Goal: Task Accomplishment & Management: Use online tool/utility

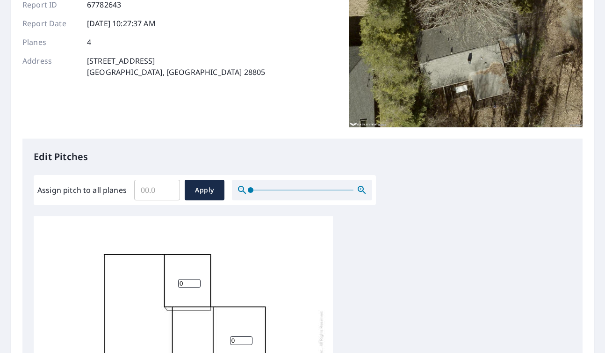
scroll to position [110, 0]
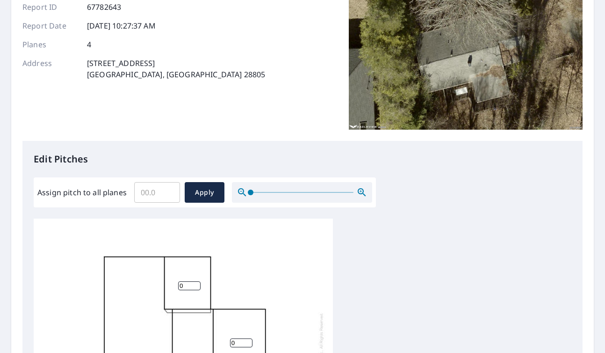
click at [154, 196] on input "Assign pitch to all planes" at bounding box center [157, 192] width 46 height 26
type input "4"
click at [218, 195] on button "Apply" at bounding box center [205, 192] width 40 height 21
type input "4"
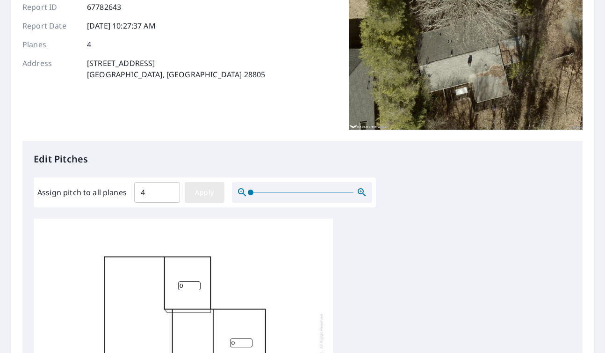
type input "4"
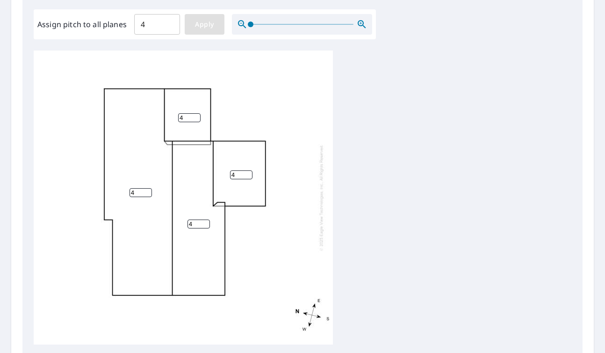
scroll to position [351, 0]
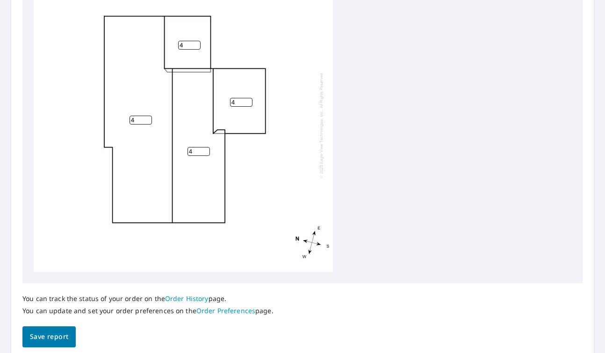
click at [243, 105] on input "4" at bounding box center [241, 102] width 22 height 9
click at [248, 101] on input "1" at bounding box center [241, 102] width 22 height 9
click at [248, 101] on input "2" at bounding box center [241, 102] width 22 height 9
type input "1"
click at [248, 104] on input "1" at bounding box center [241, 102] width 22 height 9
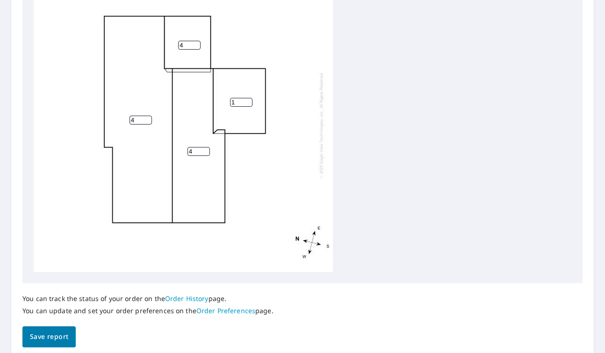
click at [262, 160] on div "4 4 1 4" at bounding box center [183, 125] width 299 height 294
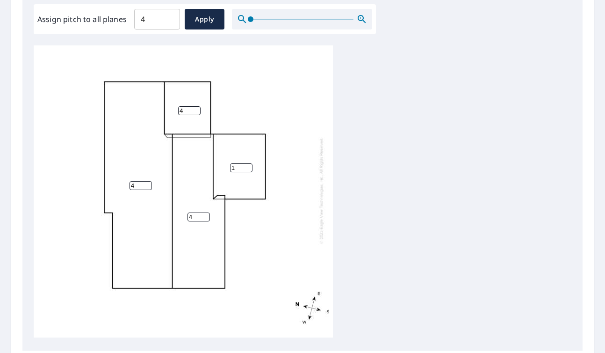
scroll to position [387, 0]
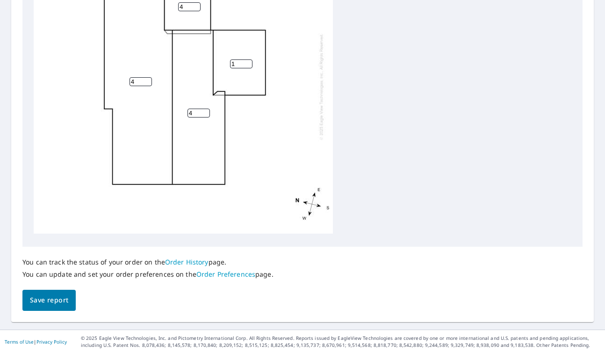
click at [60, 303] on span "Save report" at bounding box center [49, 300] width 38 height 12
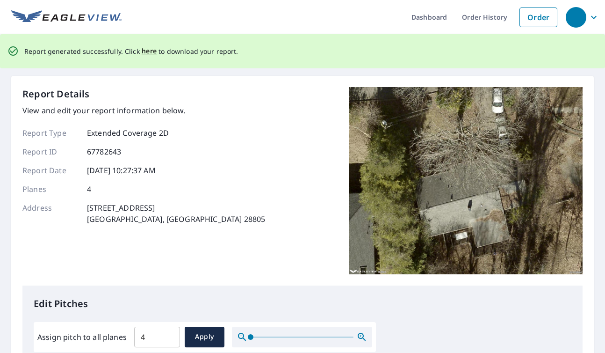
scroll to position [5, 0]
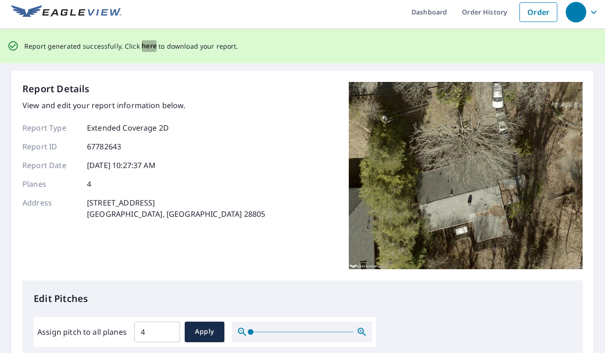
click at [145, 47] on span "here" at bounding box center [149, 46] width 15 height 12
